Goal: Task Accomplishment & Management: Use online tool/utility

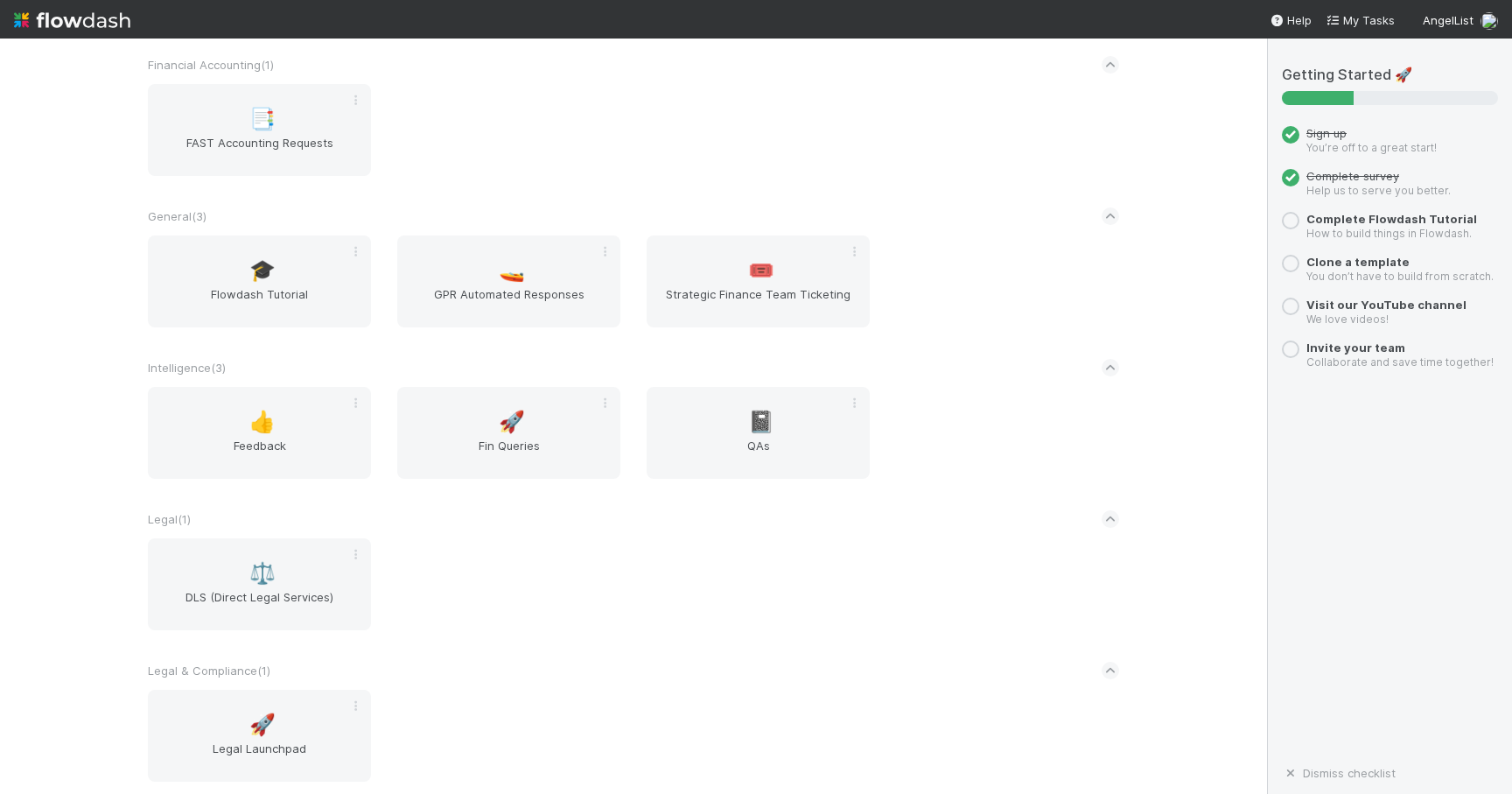
scroll to position [212, 0]
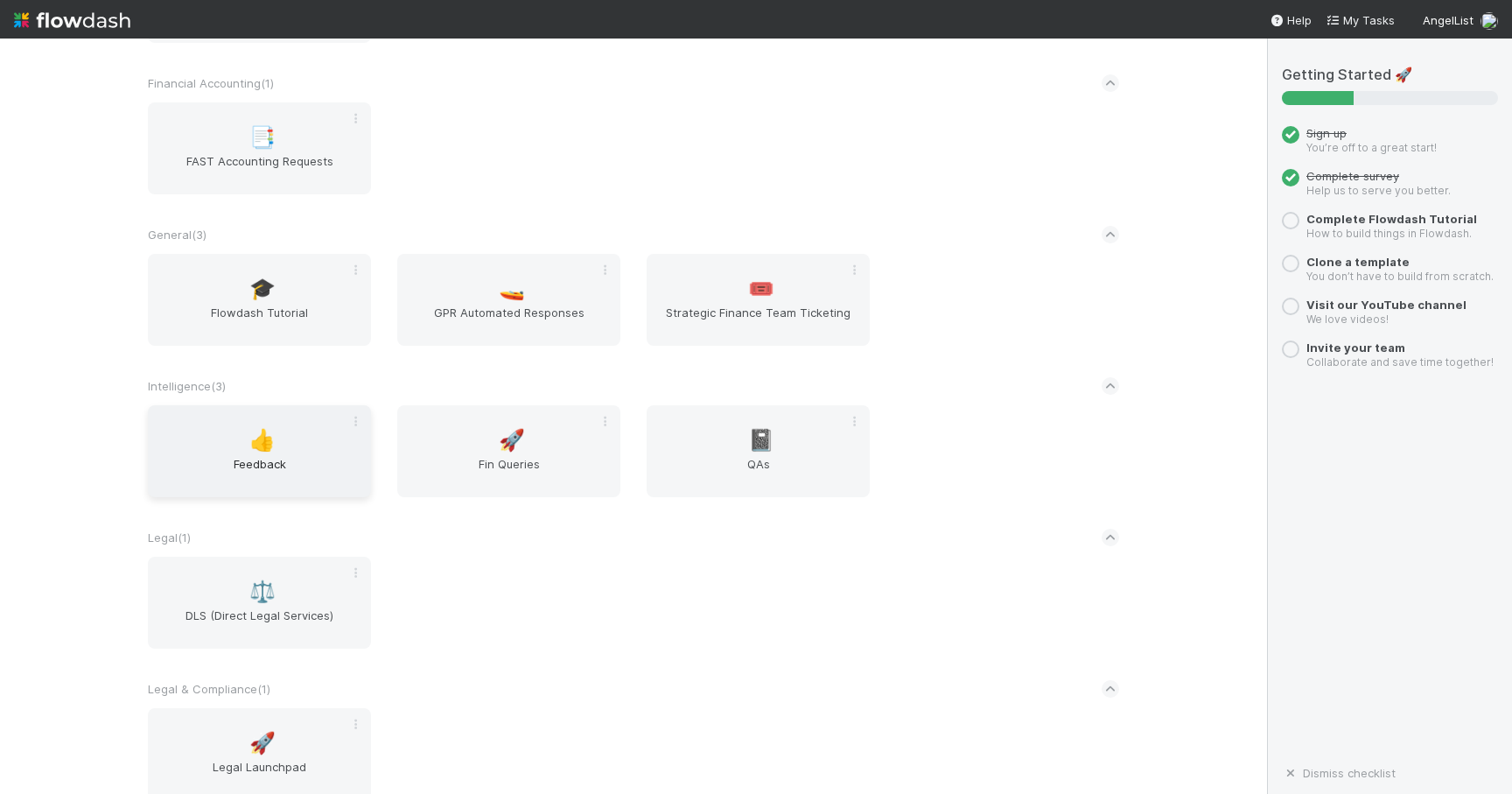
click at [292, 465] on span "Feedback" at bounding box center [259, 471] width 209 height 35
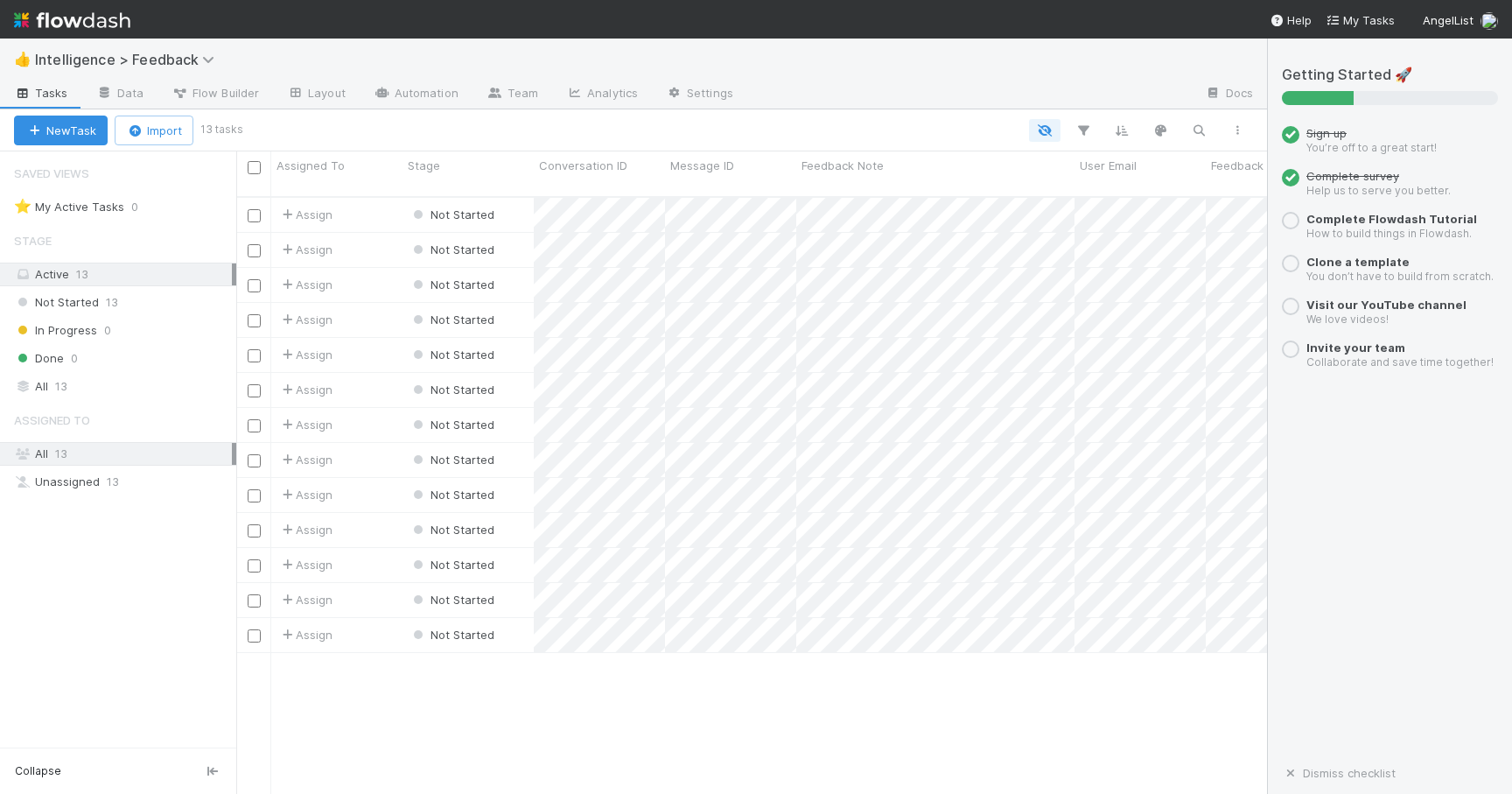
scroll to position [611, 1031]
click at [1304, 776] on link "Dismiss checklist" at bounding box center [1338, 772] width 113 height 14
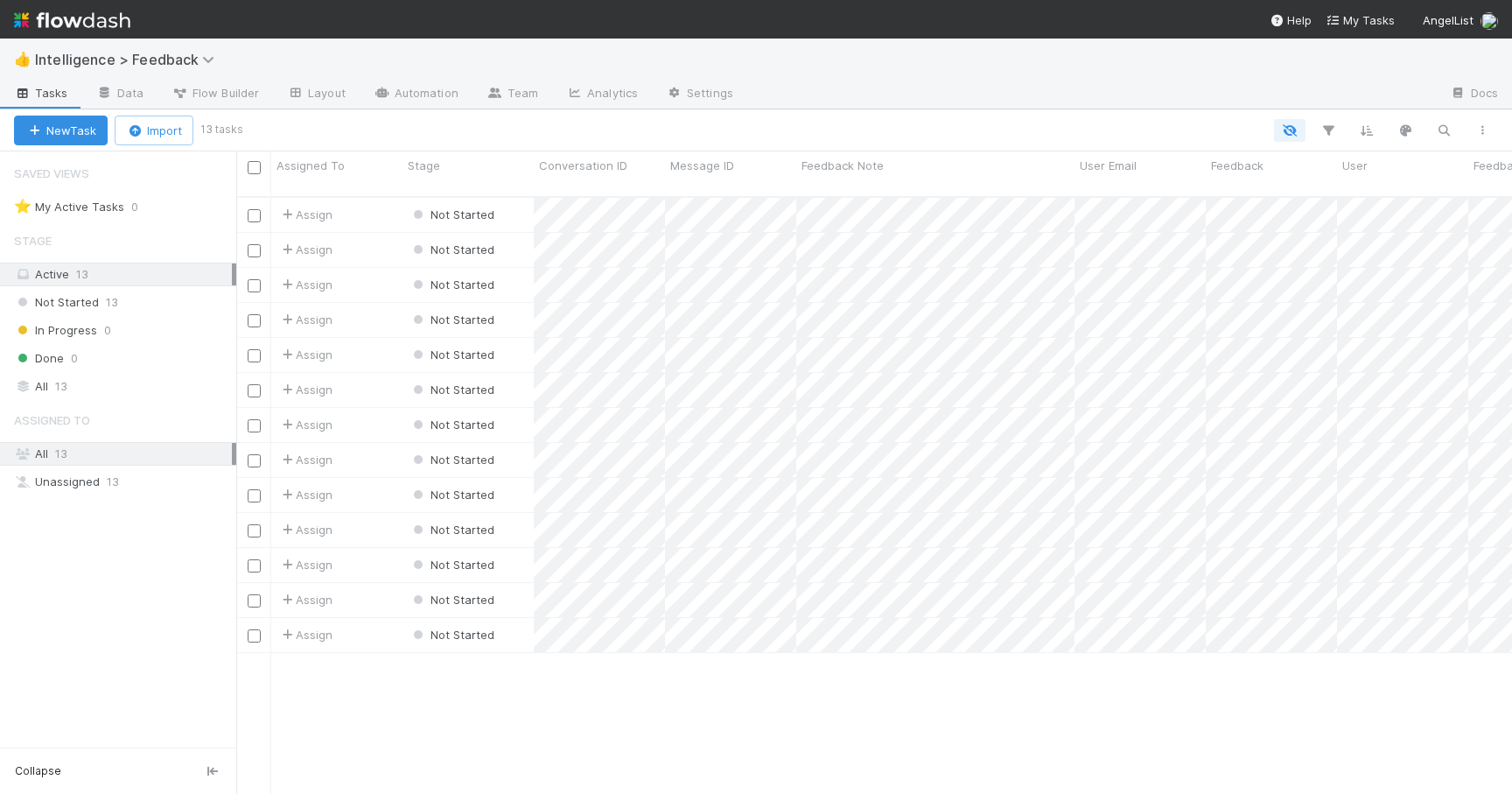
drag, startPoint x: 784, startPoint y: 675, endPoint x: 880, endPoint y: 687, distance: 96.7
click at [880, 687] on div "Assign Not Started [DATE] 12:43:26 PM [DATE] 12:43:26 PM Assign Not Started [DA…" at bounding box center [875, 503] width 1276 height 610
drag, startPoint x: 1084, startPoint y: 56, endPoint x: 1044, endPoint y: 55, distance: 40.0
click at [1044, 55] on div "👍 Intelligence > Feedback" at bounding box center [756, 59] width 1512 height 42
drag, startPoint x: 1047, startPoint y: 53, endPoint x: 998, endPoint y: 53, distance: 49.0
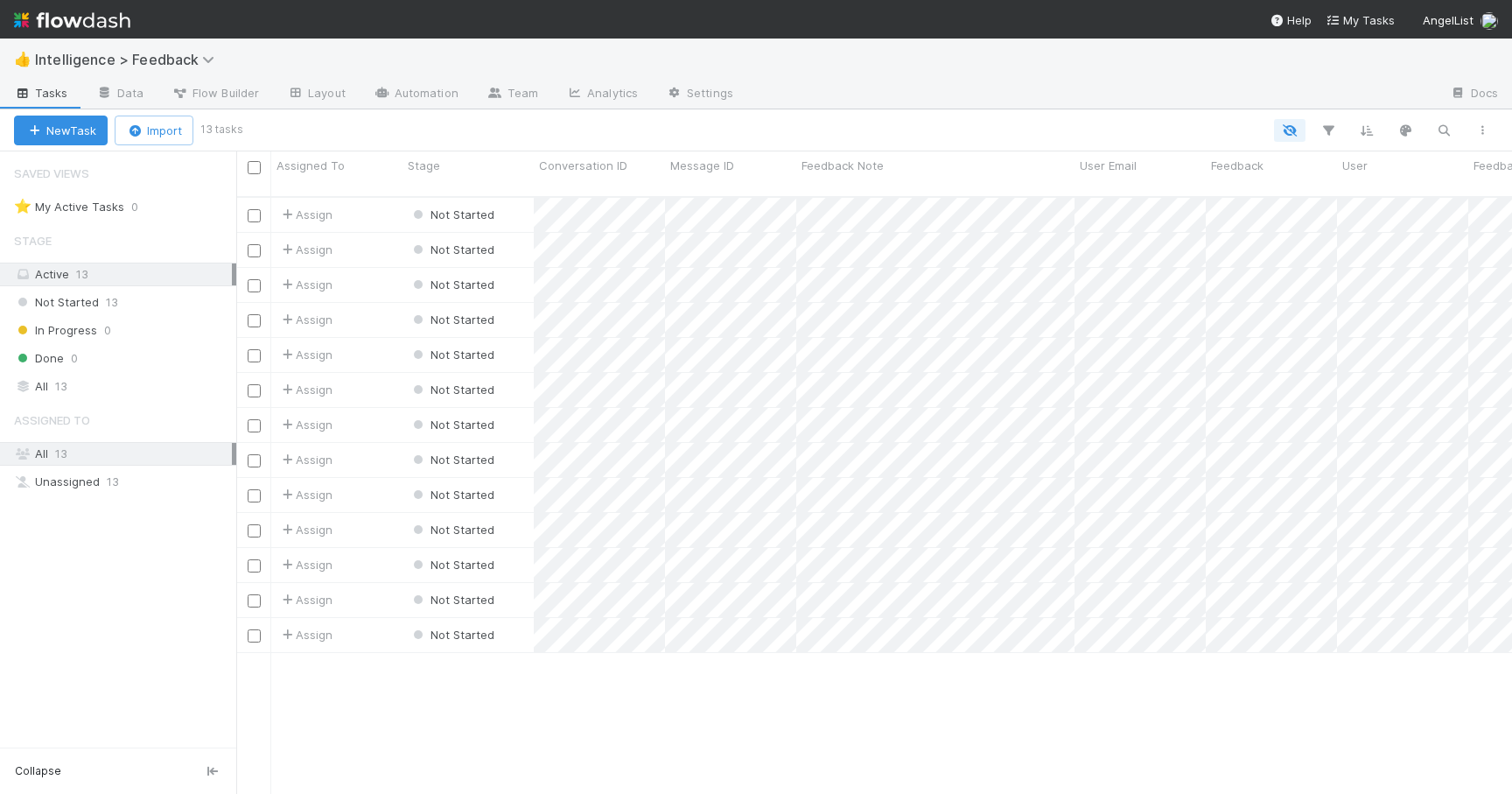
click at [998, 53] on div "👍 Intelligence > Feedback" at bounding box center [756, 59] width 1512 height 42
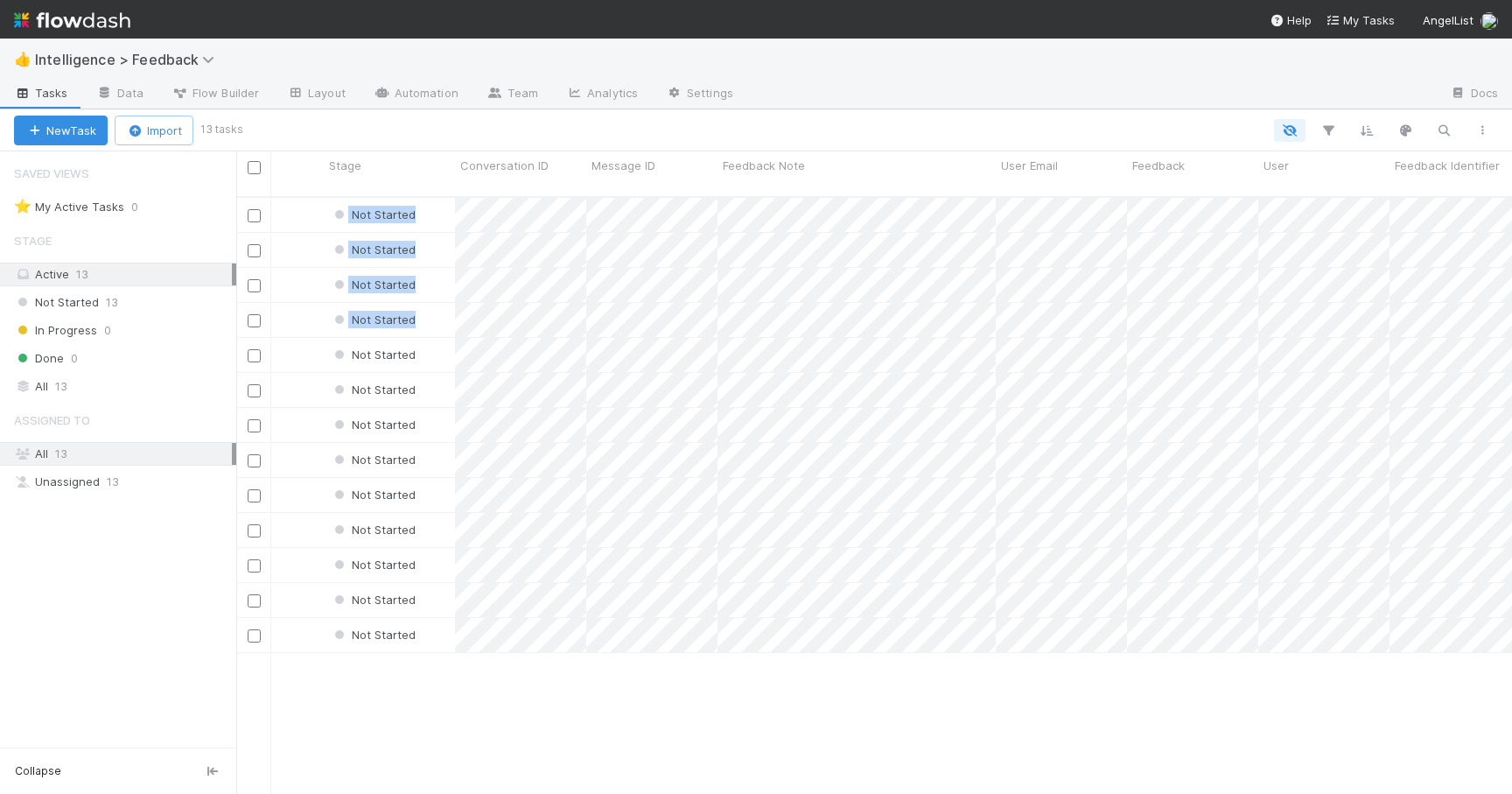
click at [1511, 296] on div "Assign Not Started [DATE] 12:43:26 PM [DATE] 12:43:26 PM Assign Not Started [DA…" at bounding box center [875, 503] width 1276 height 610
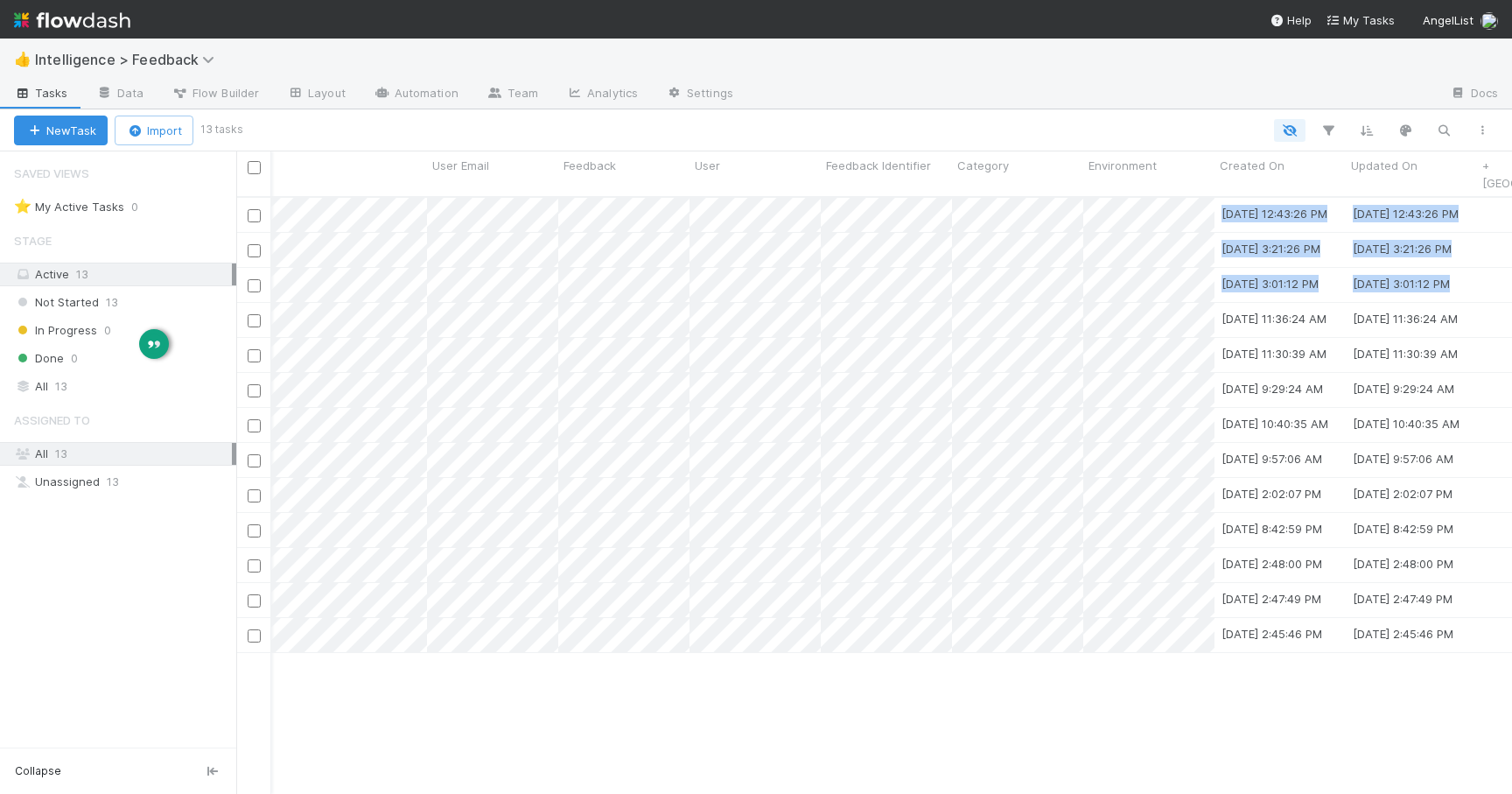
scroll to position [0, 0]
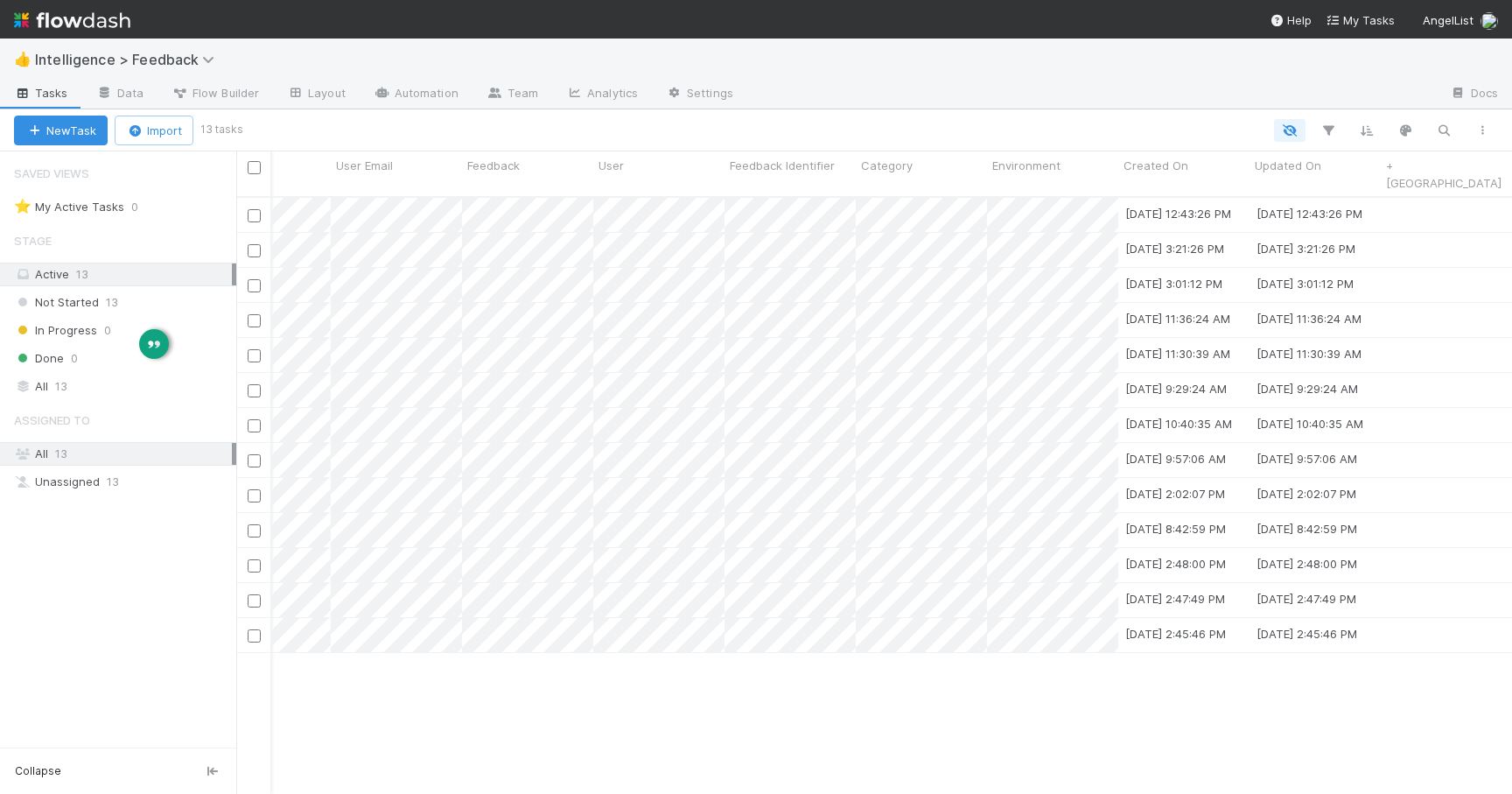
click at [1130, 700] on div "Assign Not Started [DATE] 12:43:26 PM [DATE] 12:43:26 PM Assign Not Started [DA…" at bounding box center [875, 503] width 1276 height 610
